Goal: Task Accomplishment & Management: Manage account settings

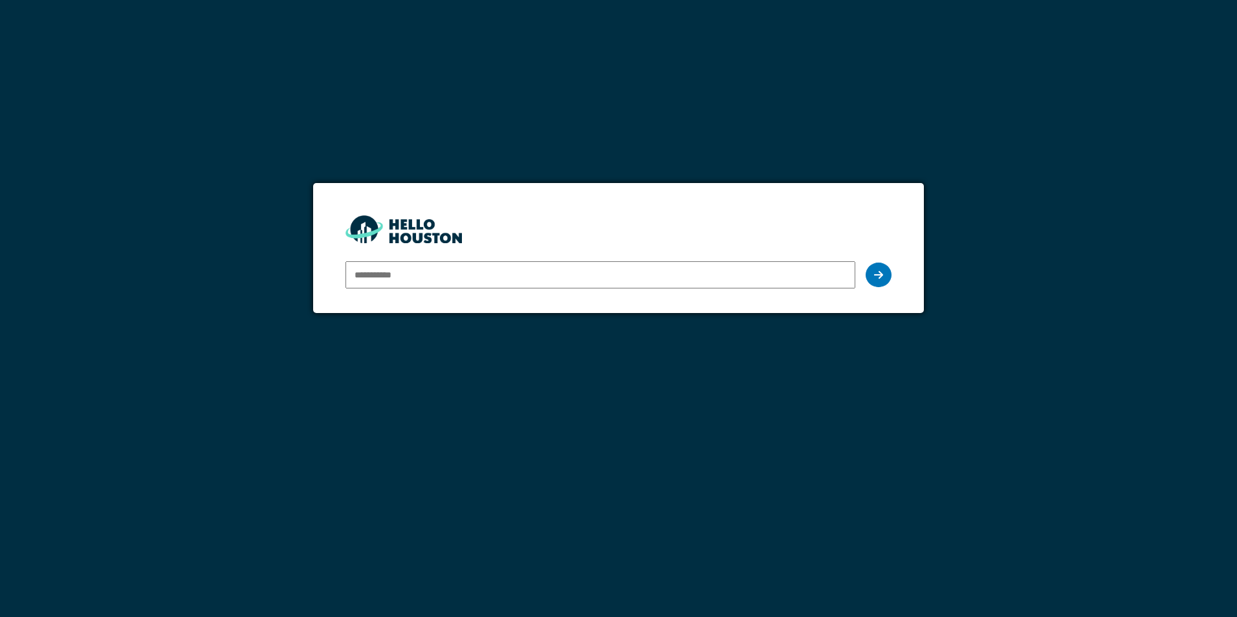
type input "**********"
click at [878, 274] on icon at bounding box center [878, 275] width 9 height 10
